Goal: Entertainment & Leisure: Consume media (video, audio)

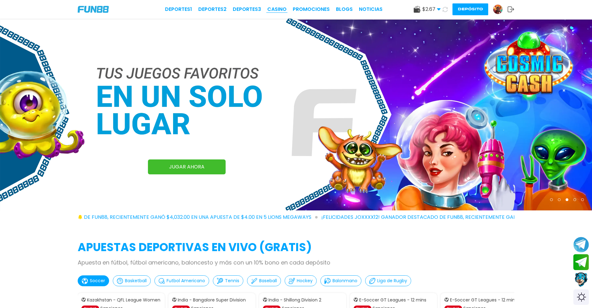
click at [278, 7] on link "CASINO" at bounding box center [276, 9] width 19 height 7
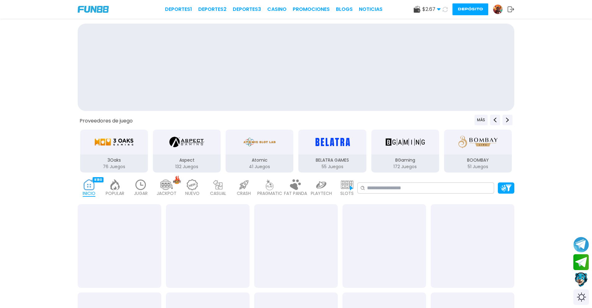
click at [143, 192] on p "JUGAR" at bounding box center [141, 193] width 14 height 7
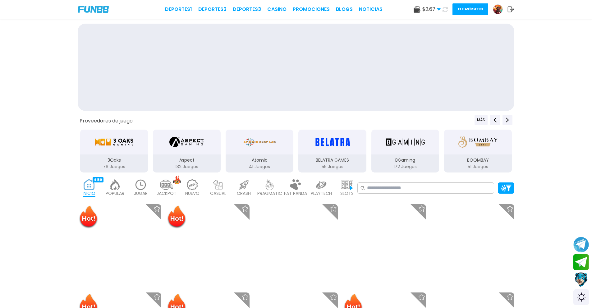
click at [141, 191] on p "JUGAR" at bounding box center [141, 193] width 14 height 7
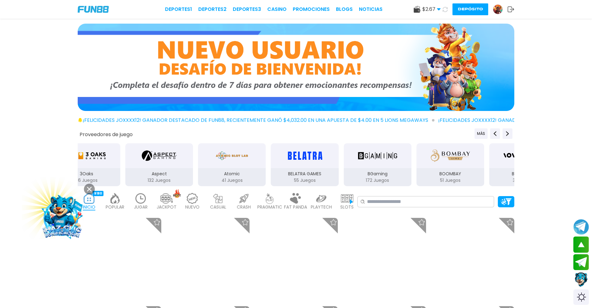
scroll to position [93, 0]
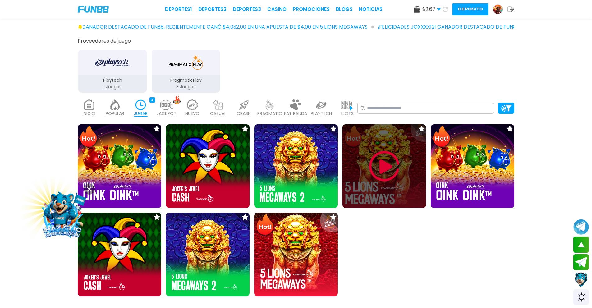
click at [395, 168] on img at bounding box center [384, 166] width 37 height 37
